Goal: Use online tool/utility

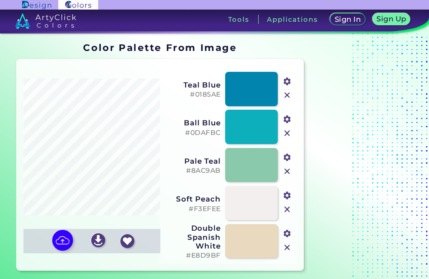
scroll to position [51, 0]
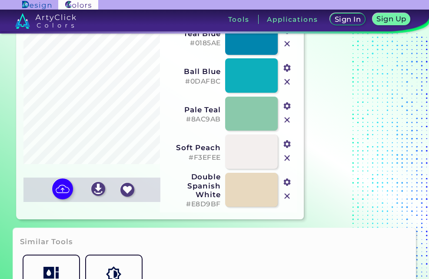
type input "#9ebabb"
type input "#92afb2"
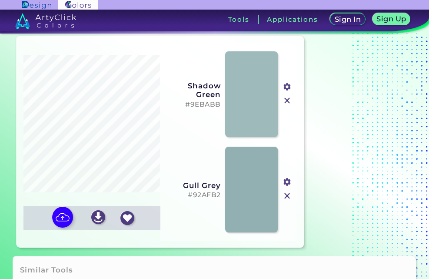
scroll to position [8, 0]
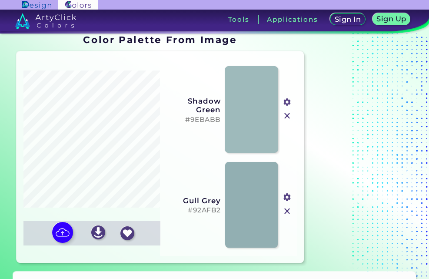
click at [240, 142] on link at bounding box center [251, 109] width 53 height 87
click at [58, 233] on img at bounding box center [62, 232] width 25 height 25
click at [0, 0] on input "file" at bounding box center [0, 0] width 0 height 0
type input "#9ebabb"
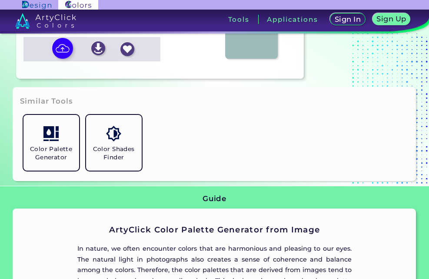
scroll to position [182, 0]
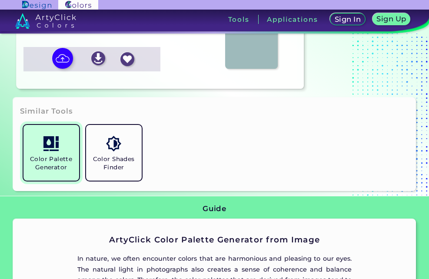
click at [63, 152] on link "Color Palette Generator" at bounding box center [51, 152] width 63 height 63
